Goal: Find specific page/section

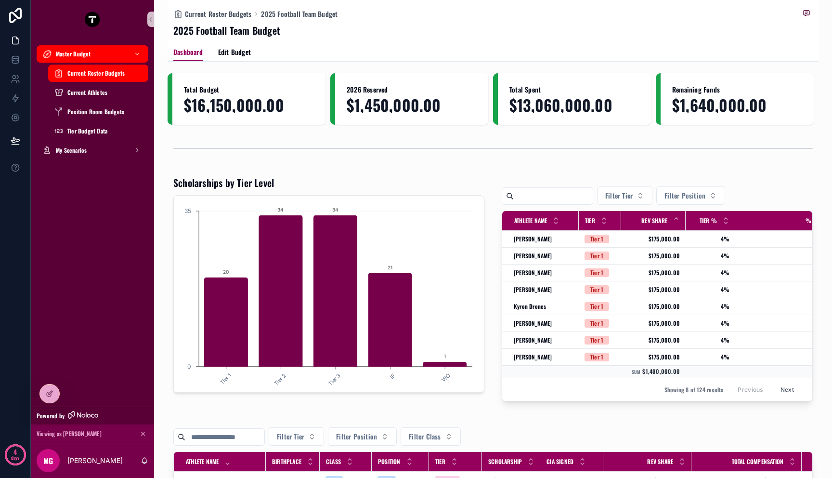
scroll to position [149, 0]
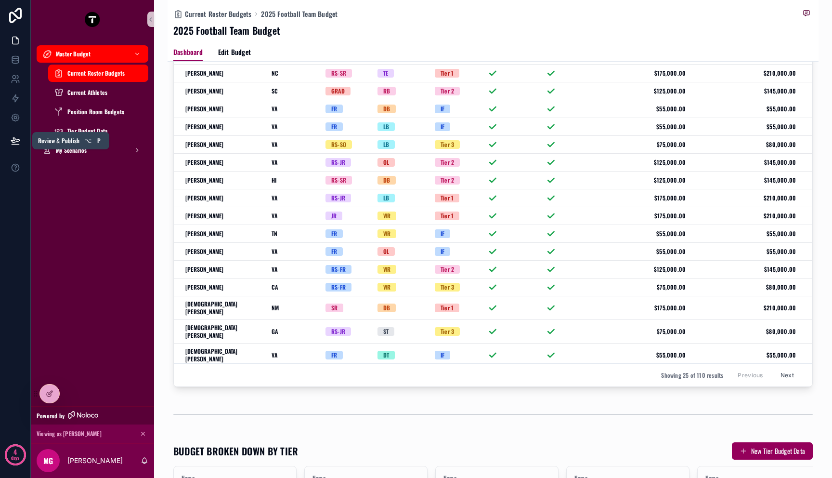
click at [19, 145] on icon at bounding box center [16, 141] width 10 height 10
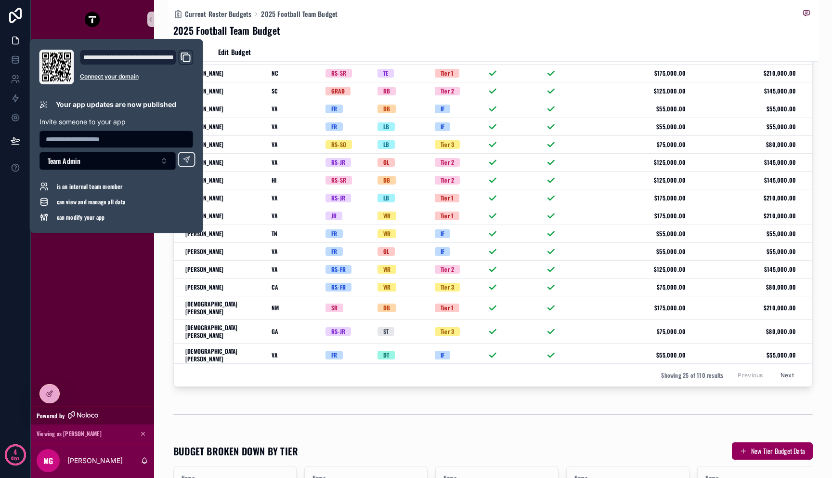
click at [189, 58] on icon "Domain and Custom Link" at bounding box center [186, 58] width 12 height 12
